Goal: Task Accomplishment & Management: Complete application form

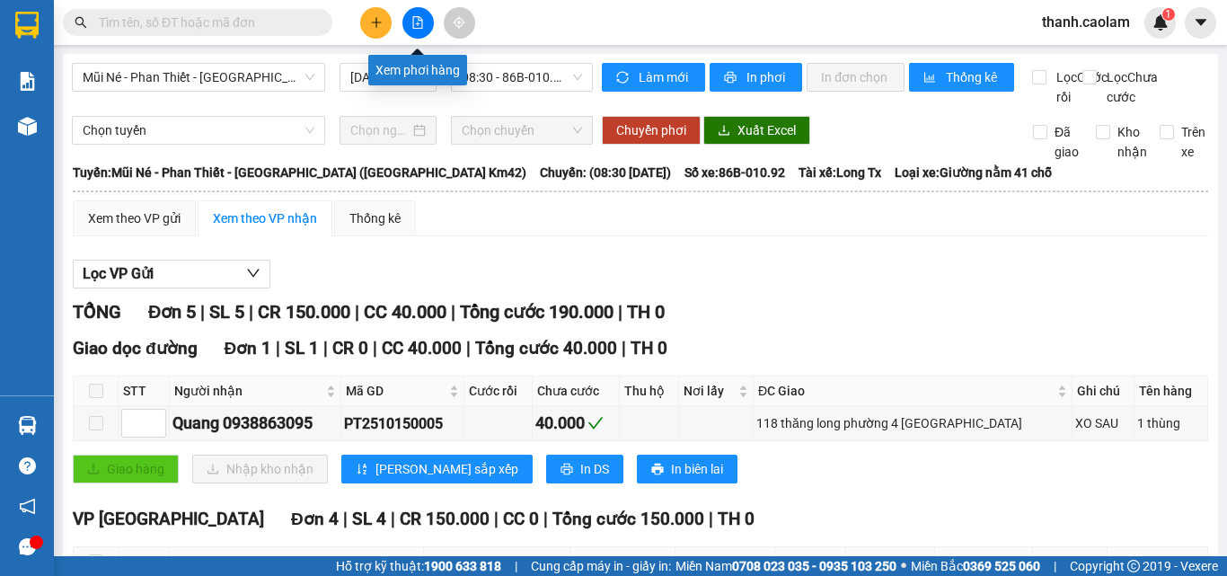
click at [411, 25] on icon "file-add" at bounding box center [417, 22] width 13 height 13
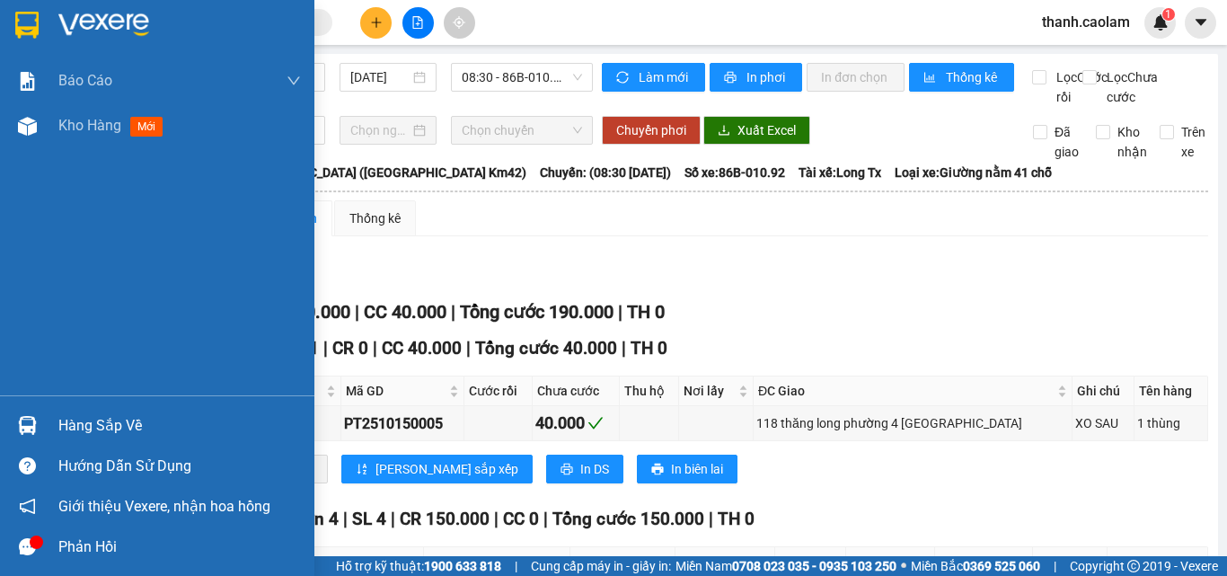
click at [31, 26] on img at bounding box center [26, 25] width 23 height 27
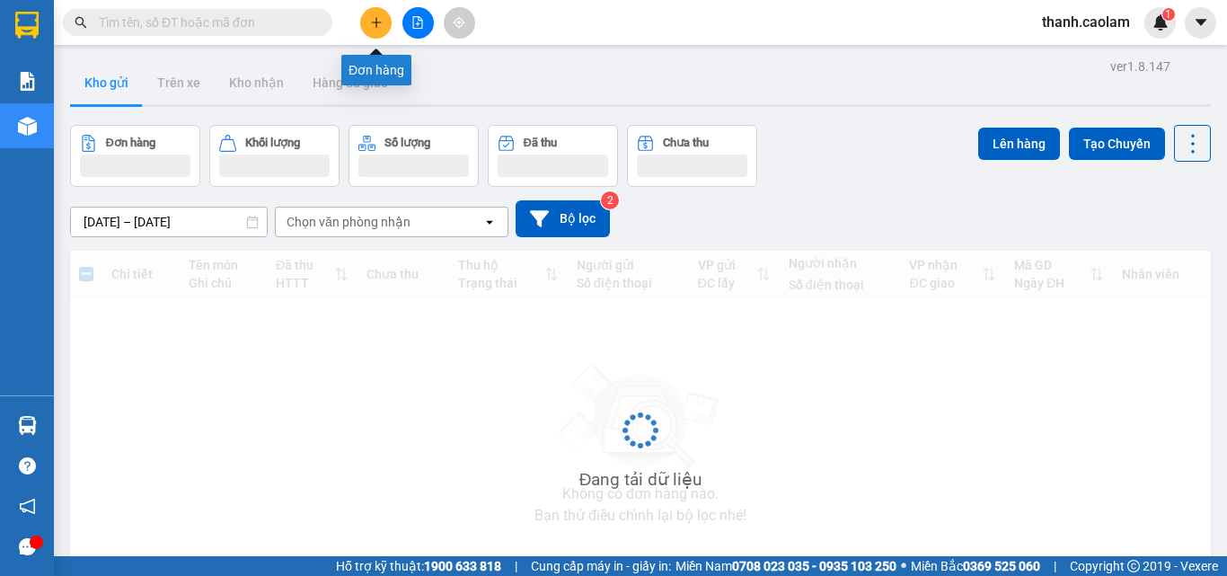
click at [375, 32] on button at bounding box center [375, 22] width 31 height 31
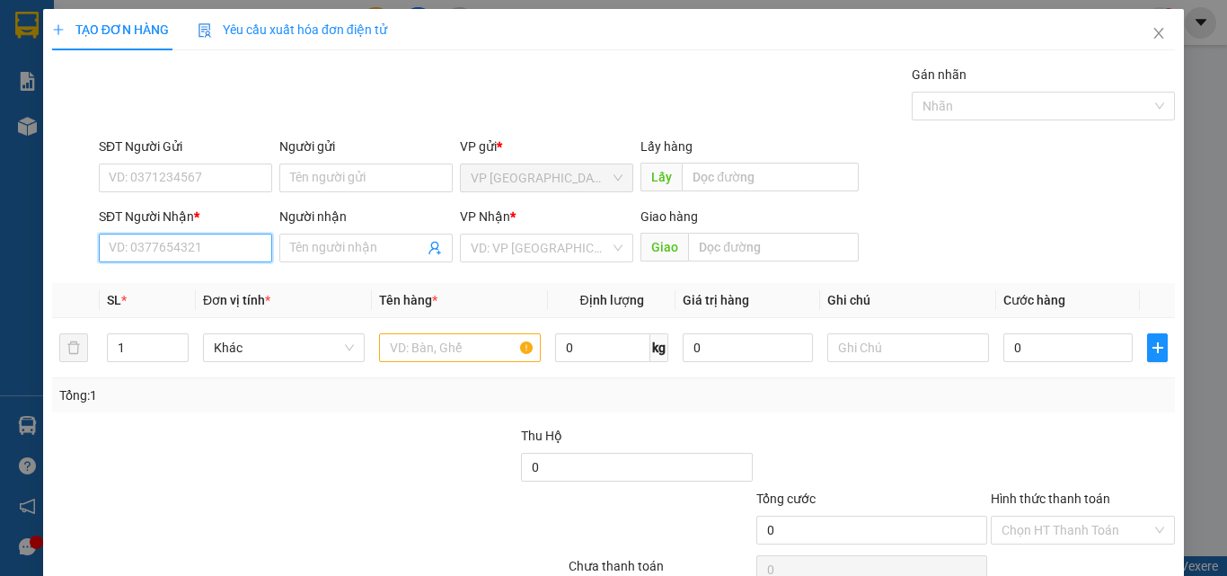
click at [216, 242] on input "SĐT Người Nhận *" at bounding box center [185, 248] width 173 height 29
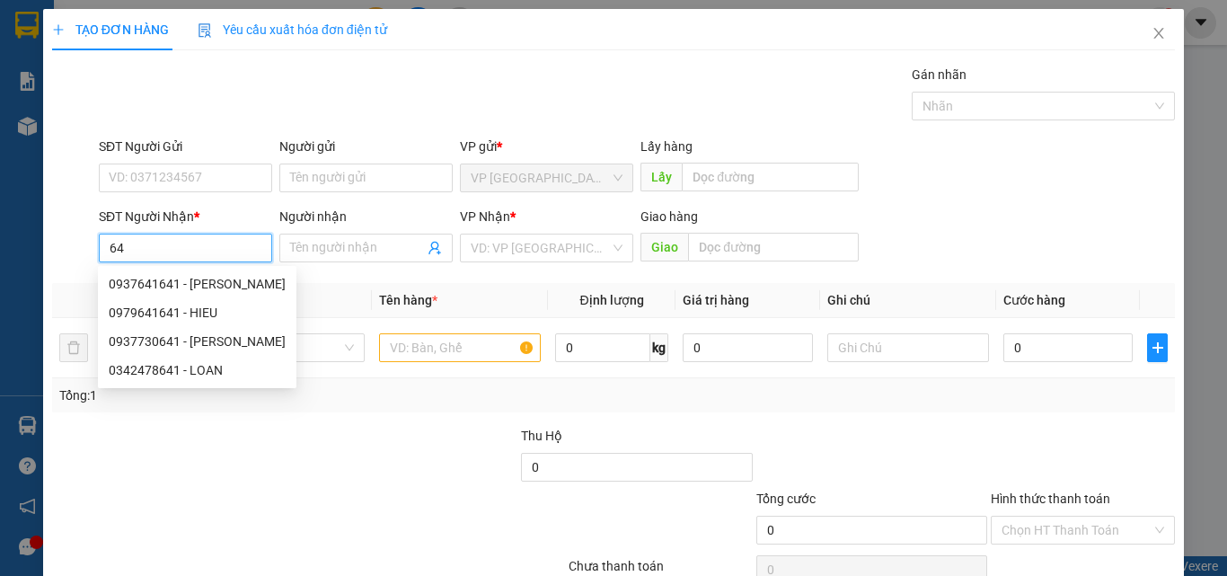
type input "6"
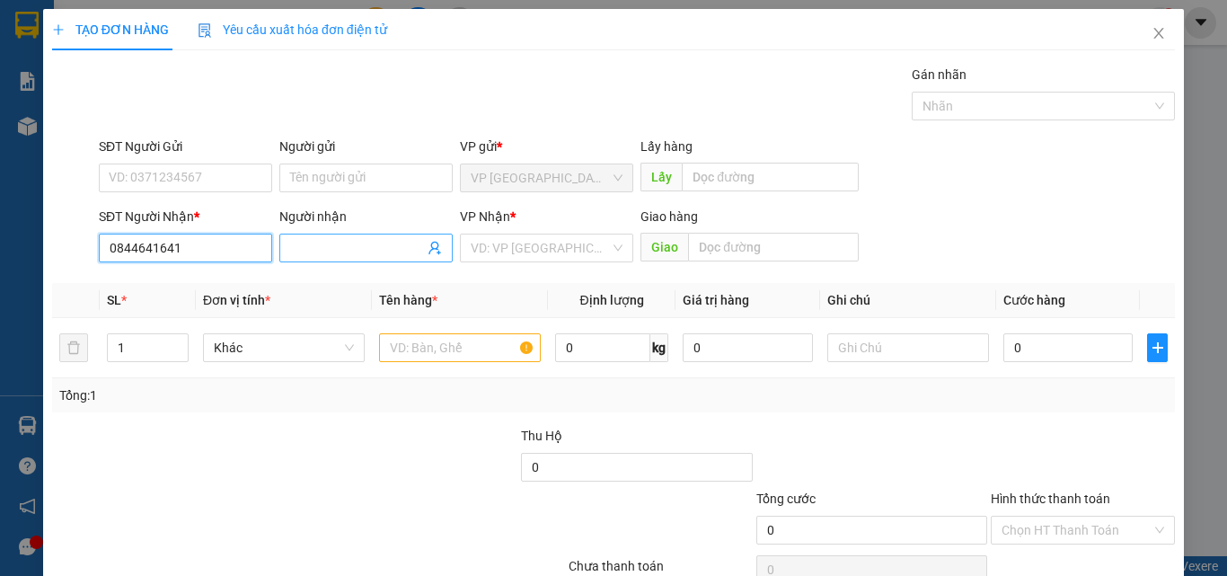
type input "0844641641"
click at [358, 249] on input "Người nhận" at bounding box center [357, 248] width 134 height 20
type input "V"
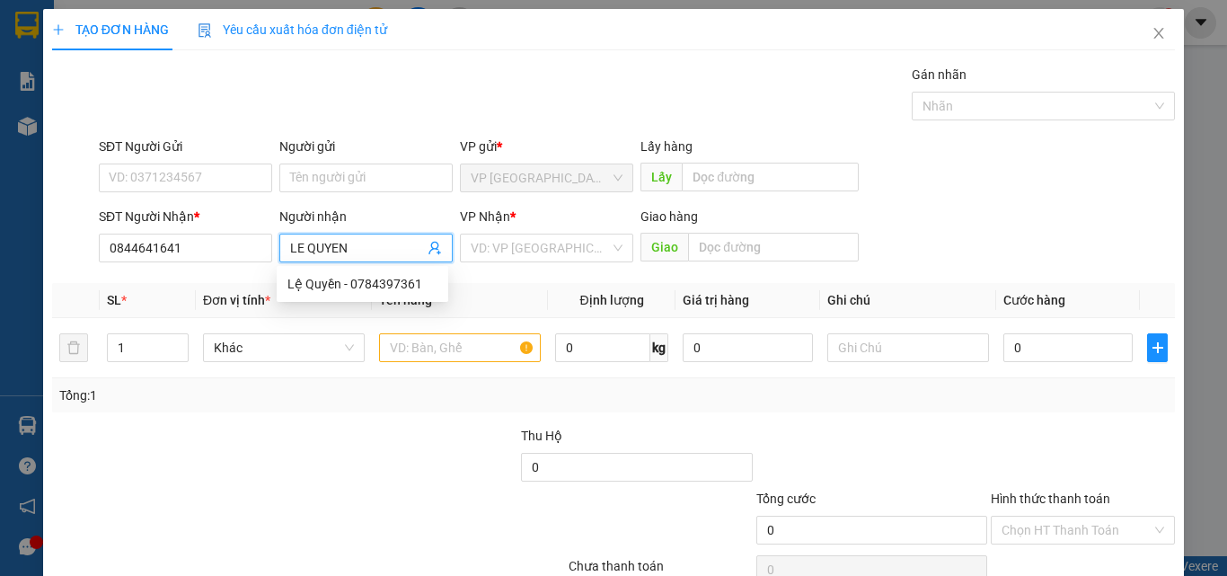
click at [387, 243] on input "LE QUYEN" at bounding box center [357, 248] width 134 height 20
type input "LE QUYEN"
click at [419, 347] on input "text" at bounding box center [460, 347] width 162 height 29
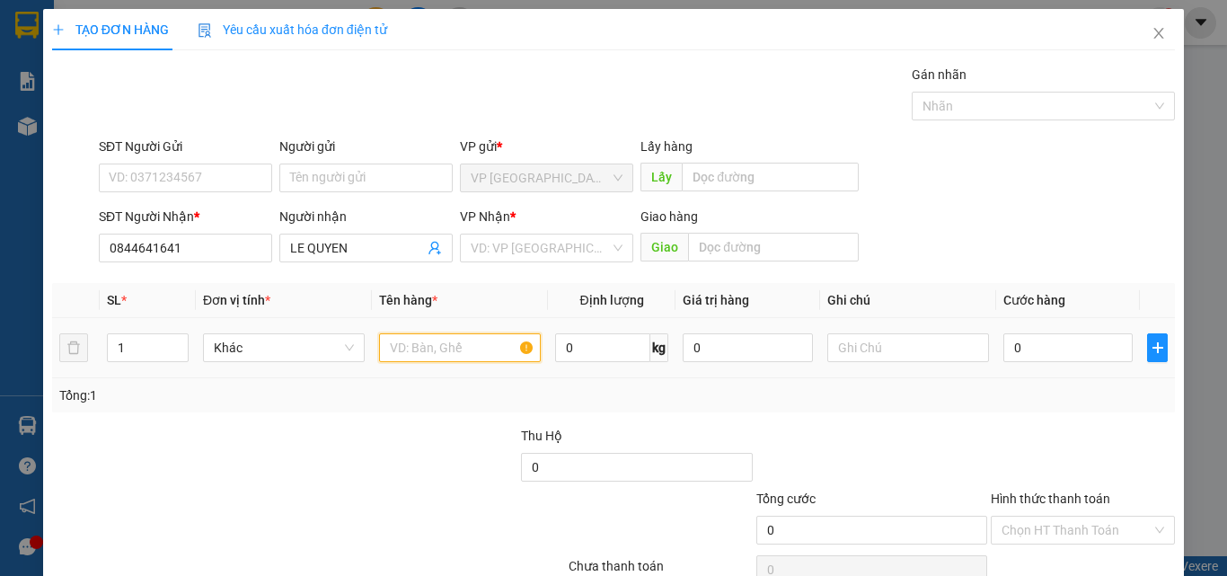
click at [491, 353] on input "text" at bounding box center [460, 347] width 162 height 29
type input "3 KIEN TRAI CAY"
click at [1054, 340] on input "0" at bounding box center [1067, 347] width 129 height 29
type input "1"
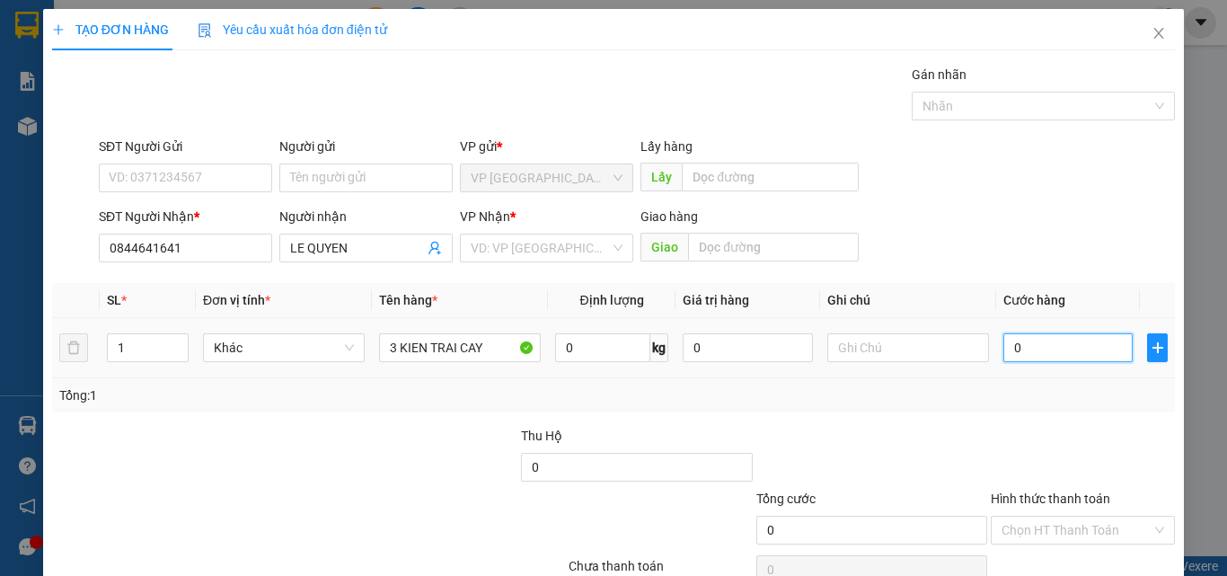
type input "1"
type input "12"
type input "120"
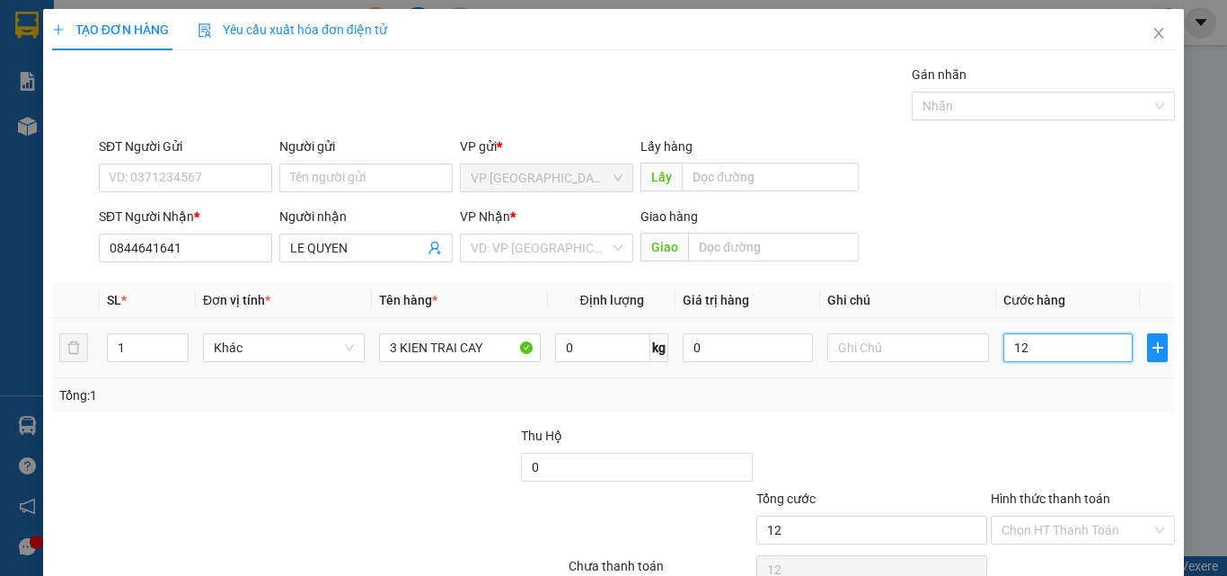
type input "120"
type input "120.000"
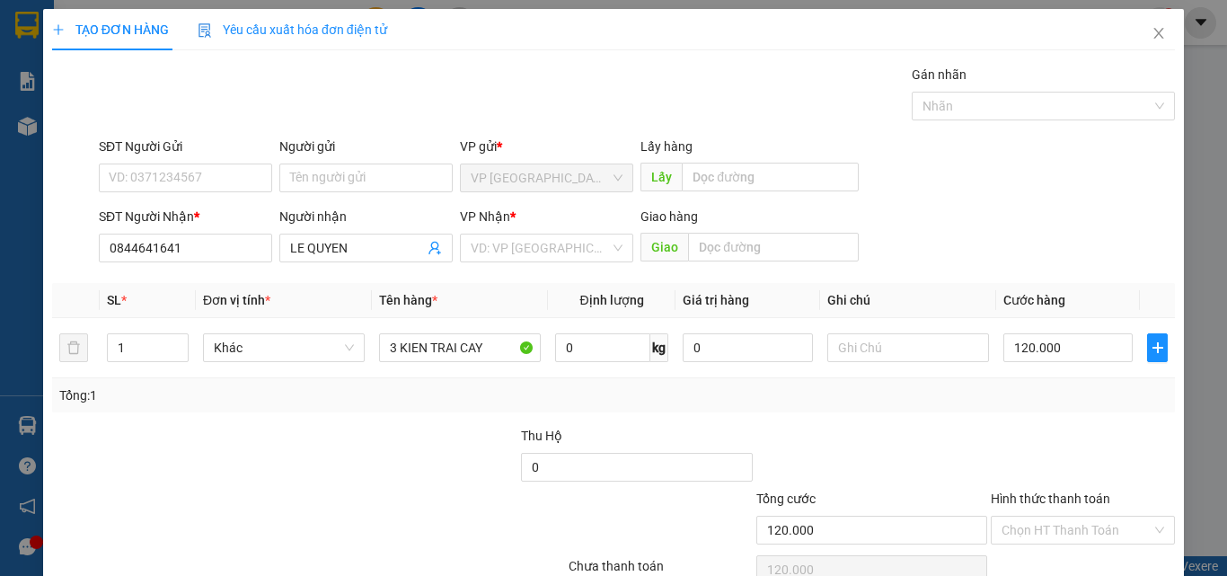
click at [1056, 385] on div "Tổng: 1" at bounding box center [613, 395] width 1108 height 20
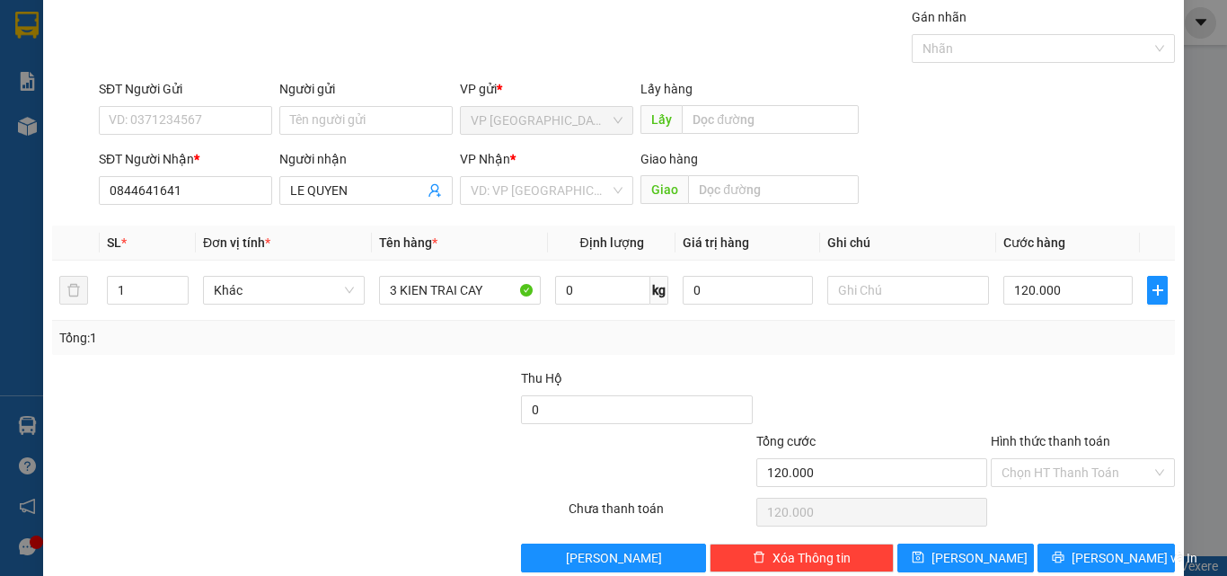
scroll to position [89, 0]
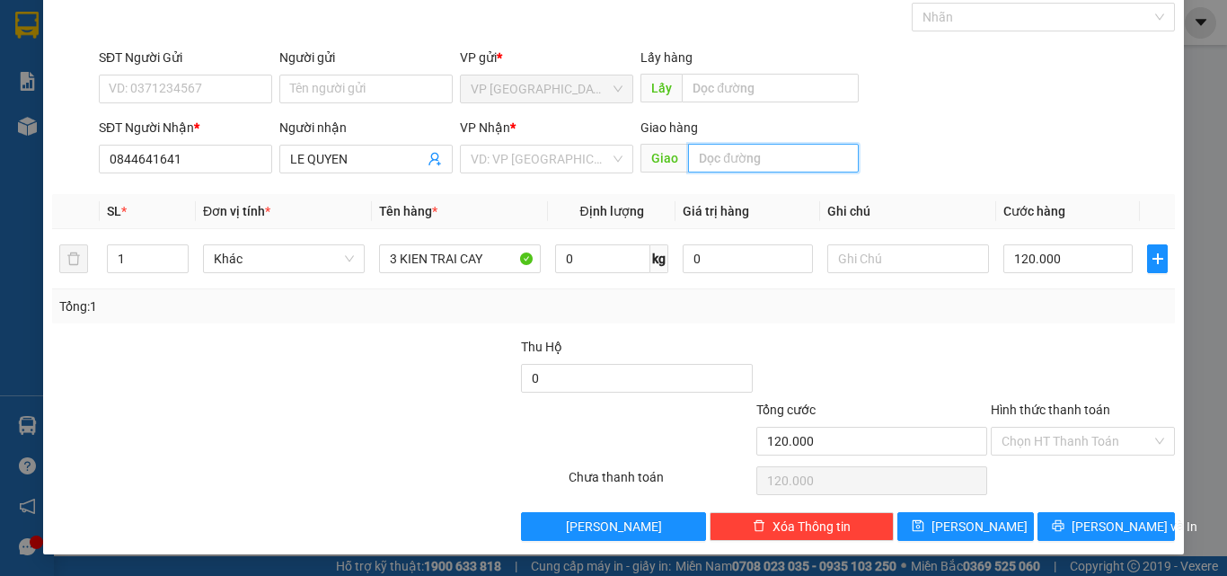
click at [758, 163] on input "text" at bounding box center [773, 158] width 171 height 29
type input "KM 12"
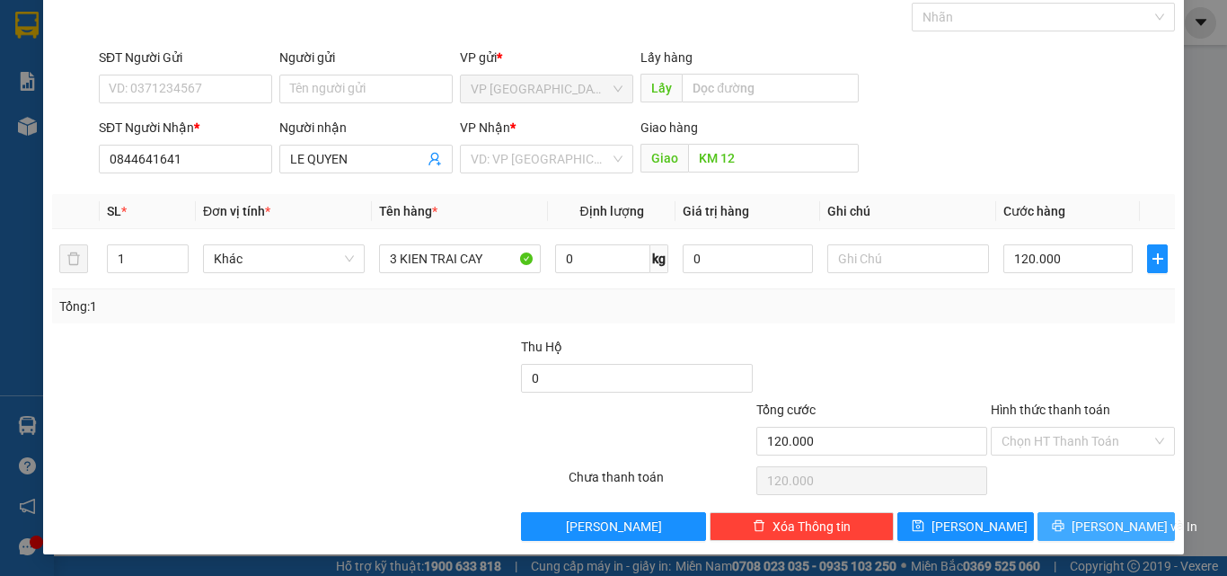
click at [1097, 516] on span "[PERSON_NAME] và In" at bounding box center [1135, 526] width 126 height 20
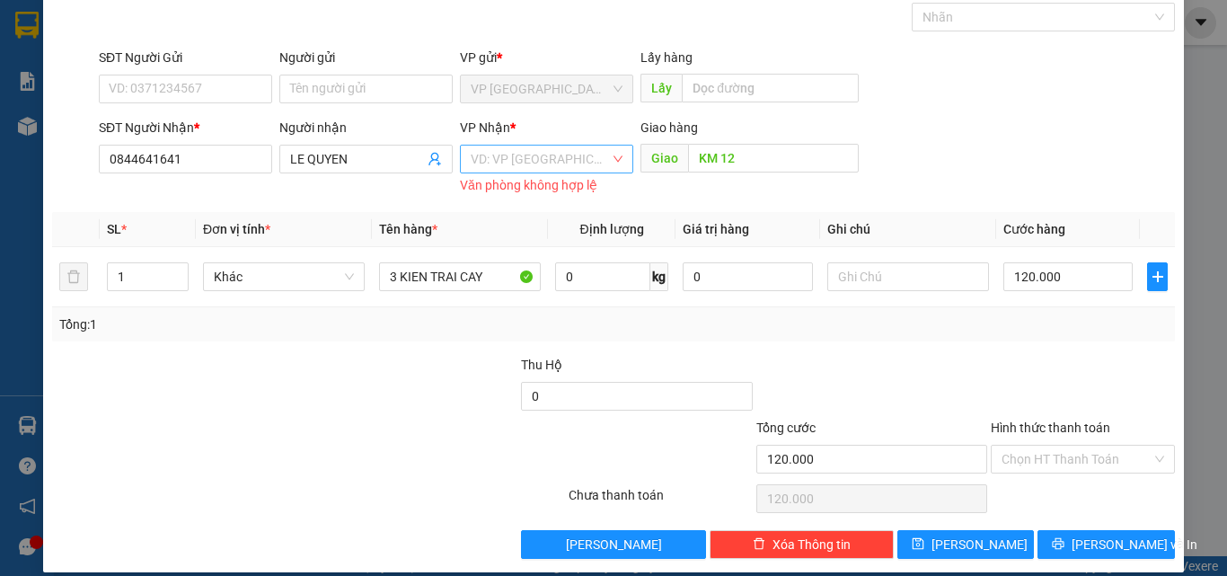
click at [514, 159] on input "search" at bounding box center [540, 159] width 139 height 27
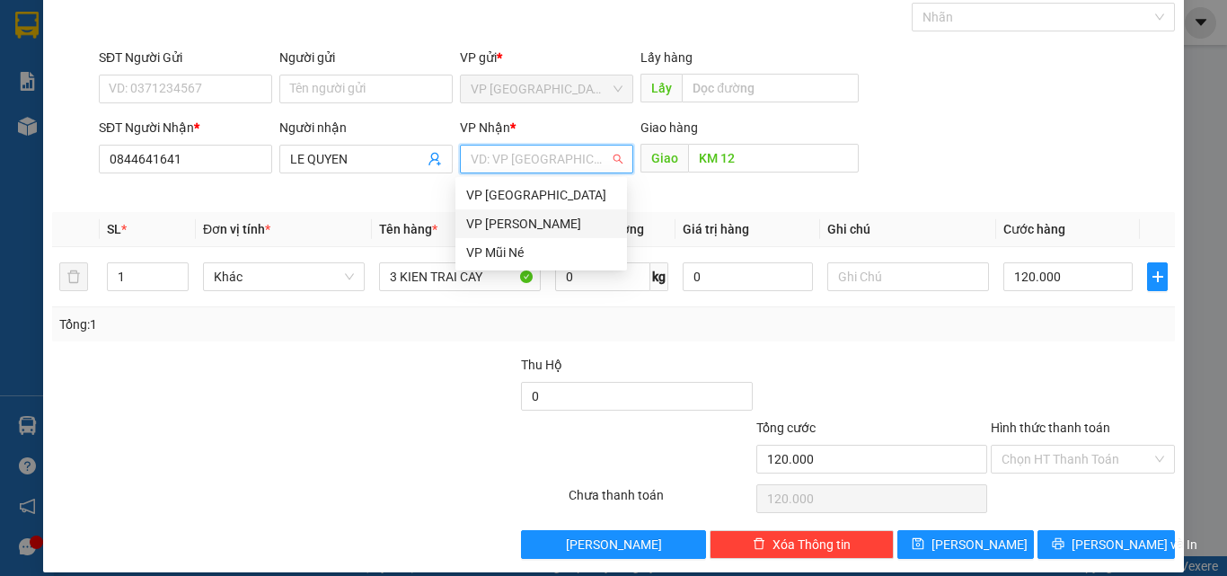
click at [531, 216] on div "VP [PERSON_NAME]" at bounding box center [541, 224] width 150 height 20
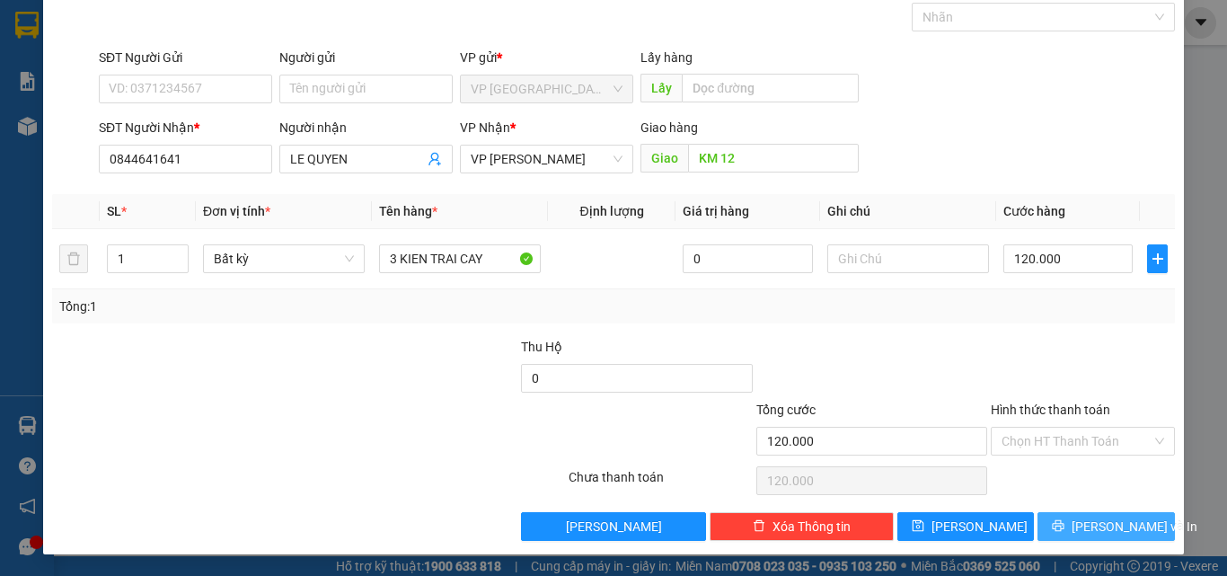
click at [1076, 520] on button "[PERSON_NAME] và In" at bounding box center [1105, 526] width 137 height 29
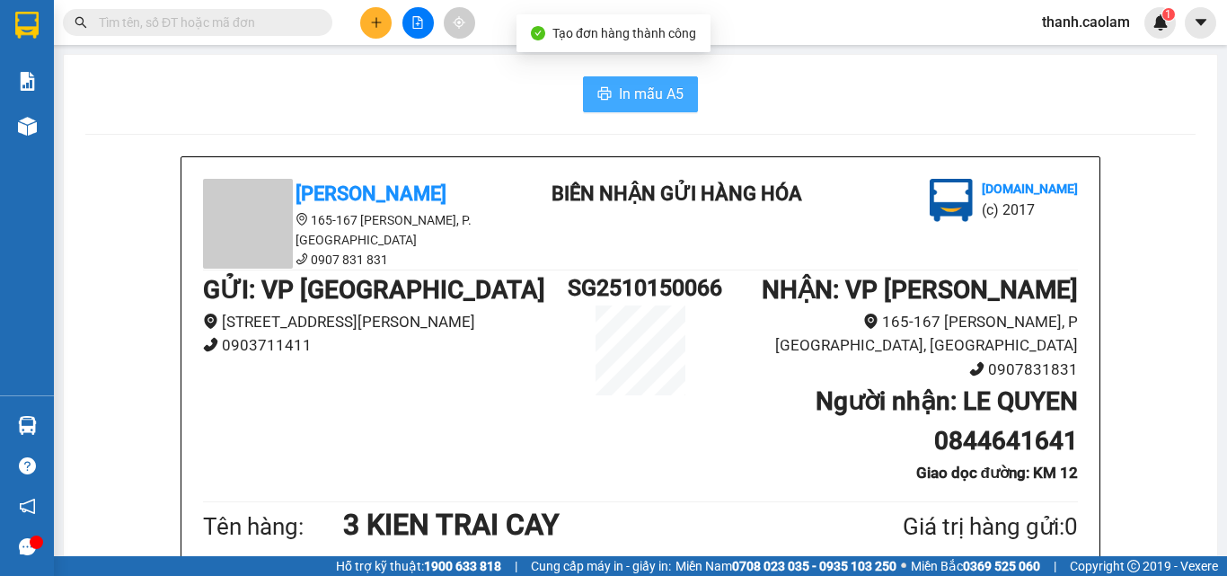
click at [636, 103] on span "In mẫu A5" at bounding box center [651, 94] width 65 height 22
click at [654, 82] on button "In mẫu A5" at bounding box center [640, 94] width 115 height 36
drag, startPoint x: 635, startPoint y: 112, endPoint x: 639, endPoint y: 101, distance: 11.4
click at [640, 98] on span "In mẫu A5" at bounding box center [651, 94] width 65 height 22
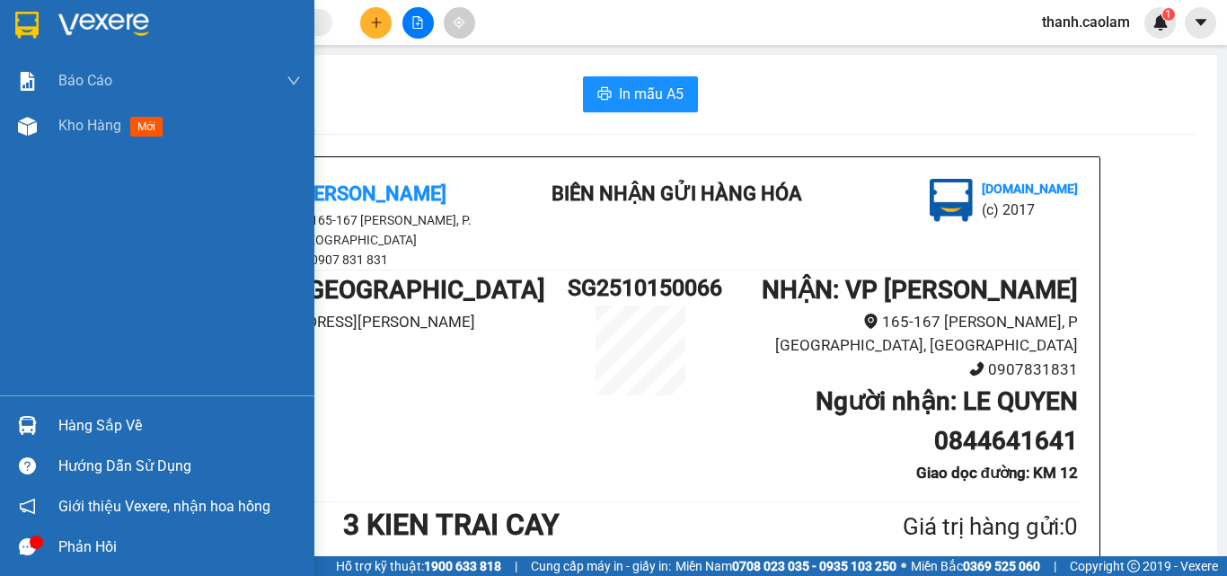
click at [46, 19] on div at bounding box center [157, 29] width 314 height 58
